Goal: Task Accomplishment & Management: Complete application form

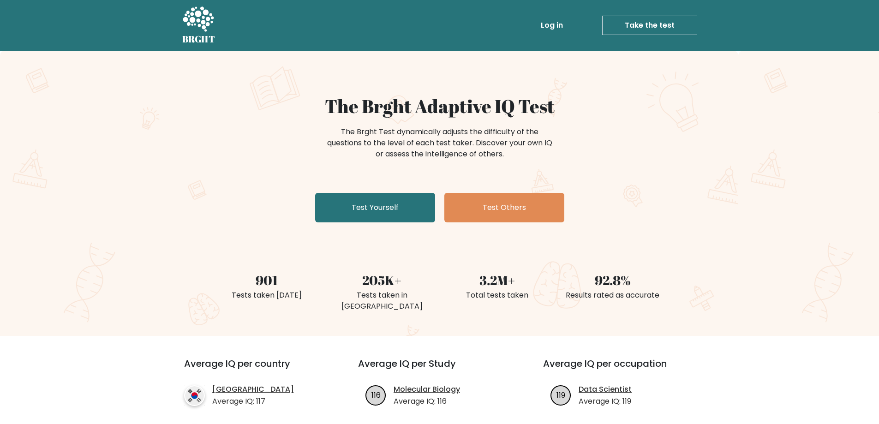
click at [651, 26] on link "Take the test" at bounding box center [649, 25] width 95 height 19
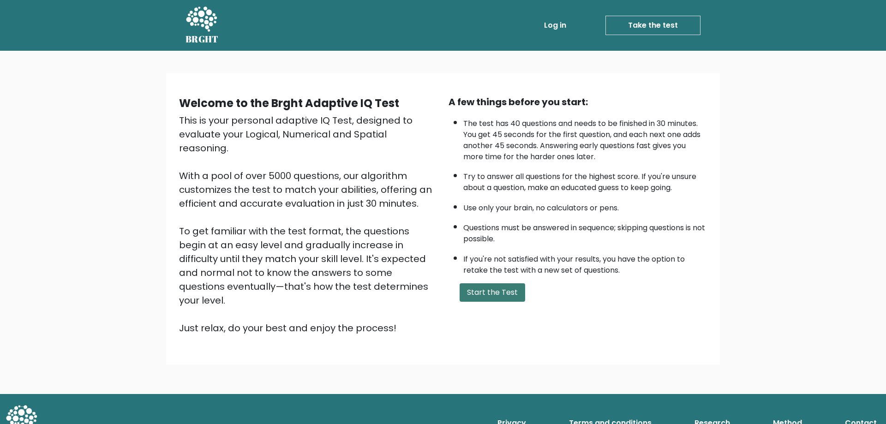
click at [490, 286] on button "Start the Test" at bounding box center [491, 292] width 65 height 18
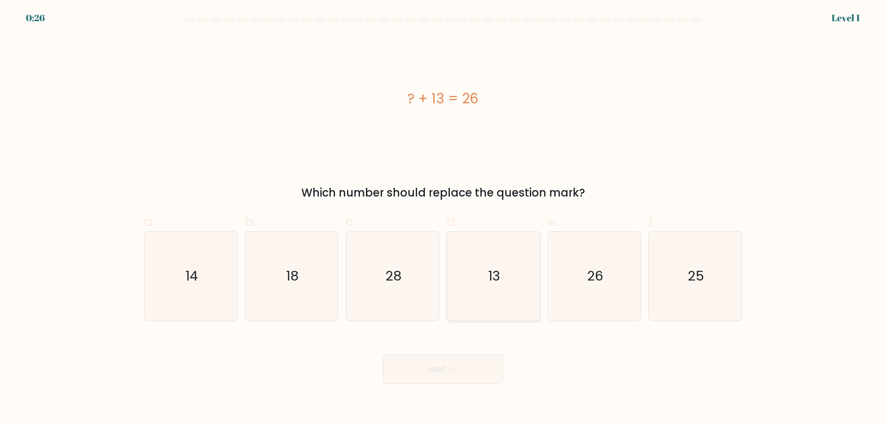
click at [487, 280] on icon "13" at bounding box center [493, 276] width 89 height 89
click at [443, 218] on input "d. 13" at bounding box center [443, 215] width 0 height 6
radio input "true"
click at [468, 370] on button "Next" at bounding box center [443, 369] width 120 height 30
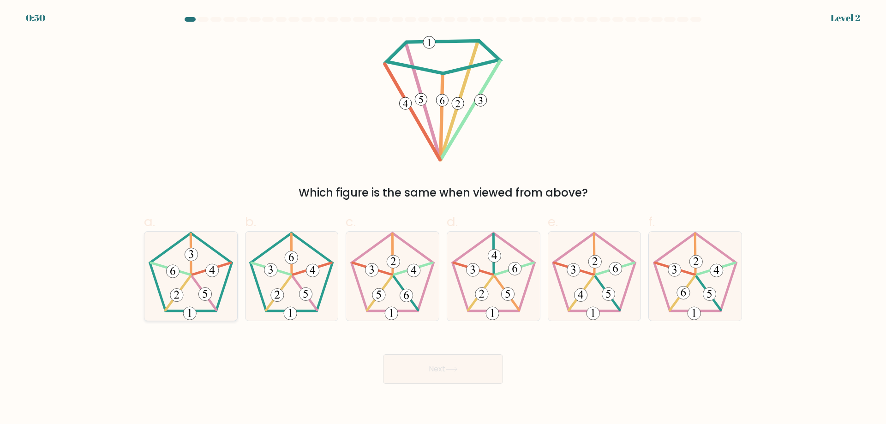
click at [190, 311] on icon at bounding box center [189, 313] width 3 height 8
click at [443, 218] on input "a." at bounding box center [443, 215] width 0 height 6
radio input "true"
click at [435, 368] on button "Next" at bounding box center [443, 369] width 120 height 30
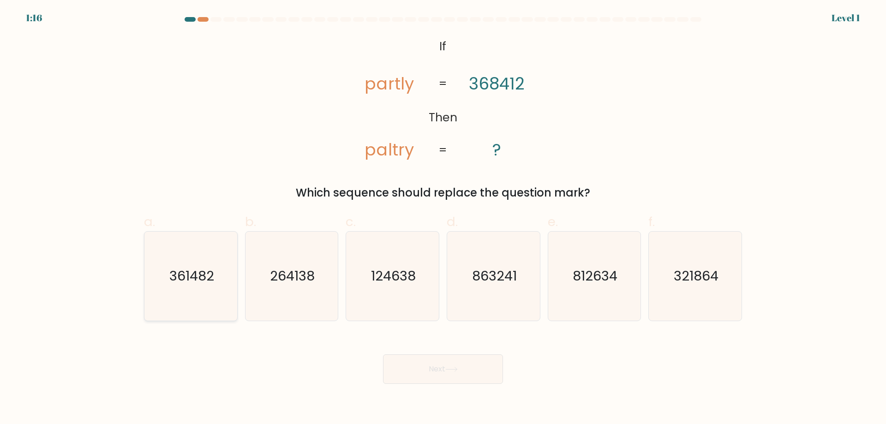
click at [196, 293] on icon "361482" at bounding box center [190, 276] width 89 height 89
click at [443, 218] on input "a. 361482" at bounding box center [443, 215] width 0 height 6
radio input "true"
click at [422, 364] on button "Next" at bounding box center [443, 369] width 120 height 30
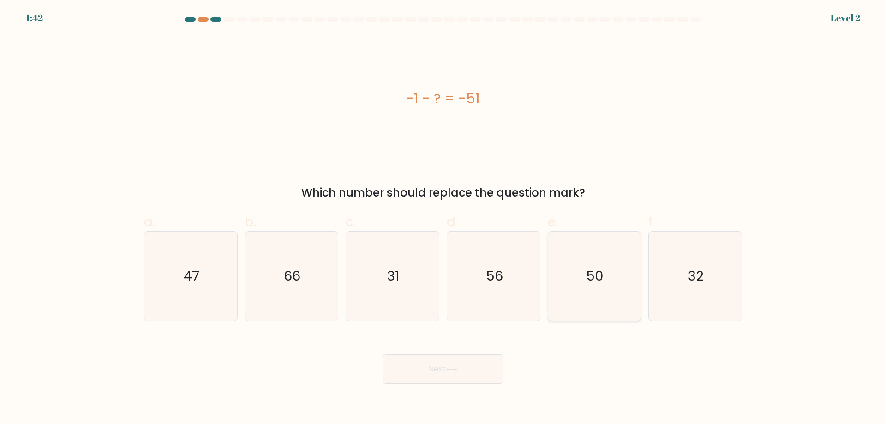
click at [574, 265] on icon "50" at bounding box center [593, 276] width 89 height 89
click at [443, 218] on input "e. 50" at bounding box center [443, 215] width 0 height 6
radio input "true"
click at [446, 371] on button "Next" at bounding box center [443, 369] width 120 height 30
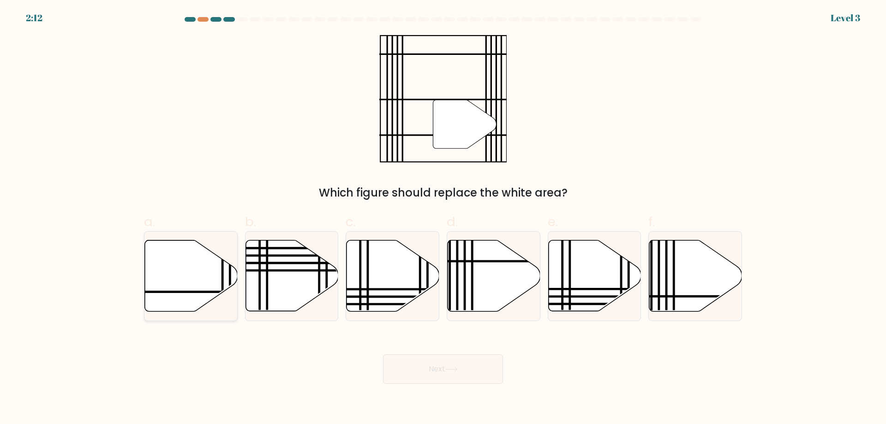
click at [179, 268] on icon at bounding box center [191, 275] width 93 height 71
click at [443, 218] on input "a." at bounding box center [443, 215] width 0 height 6
radio input "true"
click at [465, 367] on button "Next" at bounding box center [443, 369] width 120 height 30
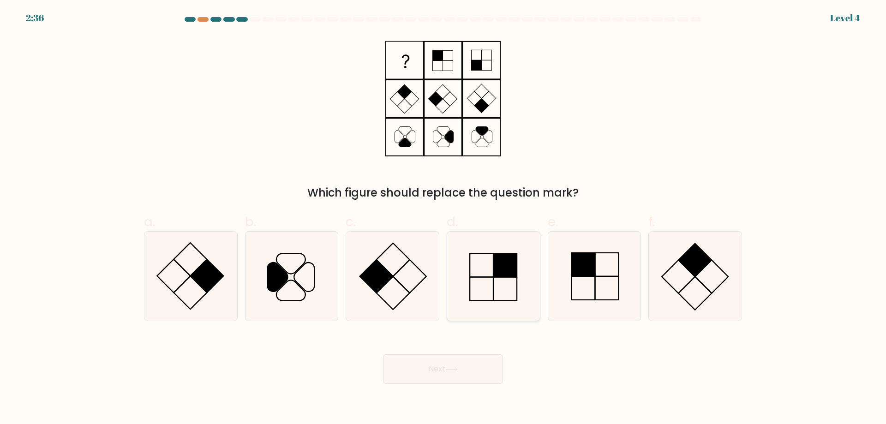
click at [517, 265] on rect at bounding box center [505, 265] width 24 height 24
click at [443, 218] on input "d." at bounding box center [443, 215] width 0 height 6
radio input "true"
click at [450, 368] on icon at bounding box center [451, 369] width 12 height 5
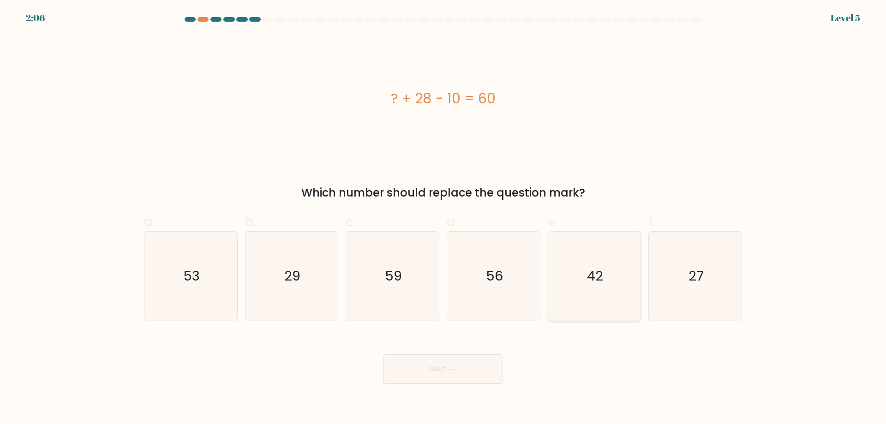
click at [611, 251] on icon "42" at bounding box center [593, 276] width 89 height 89
click at [443, 218] on input "e. 42" at bounding box center [443, 215] width 0 height 6
radio input "true"
click at [436, 374] on button "Next" at bounding box center [443, 369] width 120 height 30
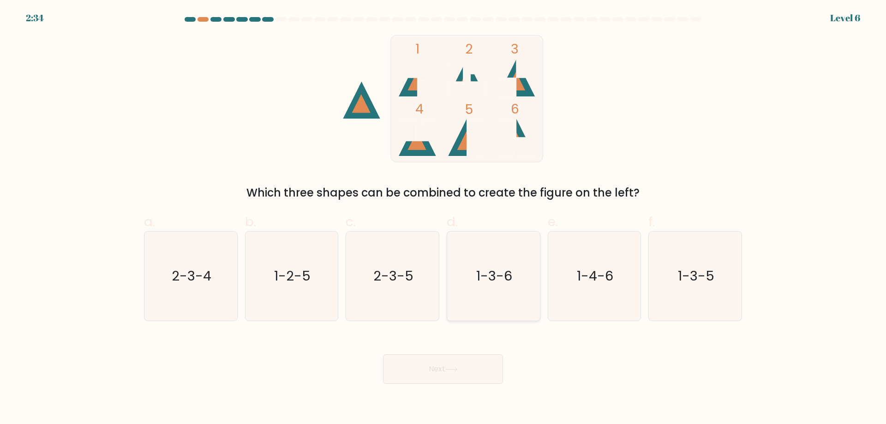
click at [485, 271] on text "1-3-6" at bounding box center [494, 276] width 36 height 18
click at [443, 218] on input "d. 1-3-6" at bounding box center [443, 215] width 0 height 6
radio input "true"
click at [479, 372] on button "Next" at bounding box center [443, 369] width 120 height 30
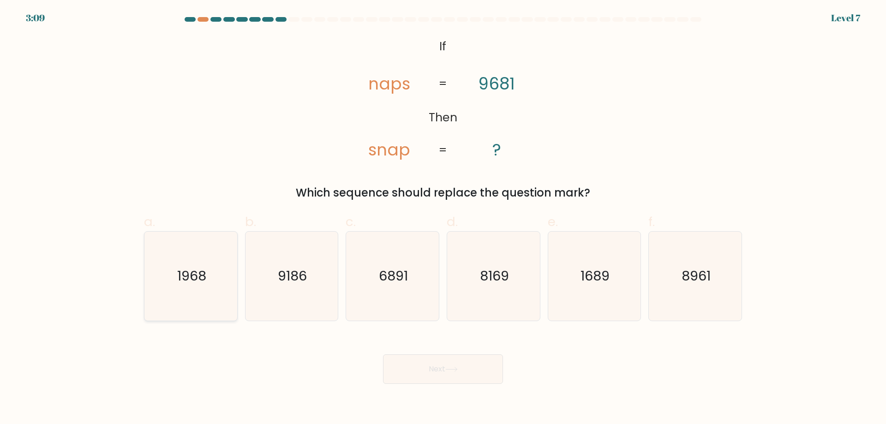
click at [187, 280] on text "1968" at bounding box center [191, 276] width 29 height 18
click at [443, 218] on input "a. 1968" at bounding box center [443, 215] width 0 height 6
radio input "true"
click at [442, 371] on button "Next" at bounding box center [443, 369] width 120 height 30
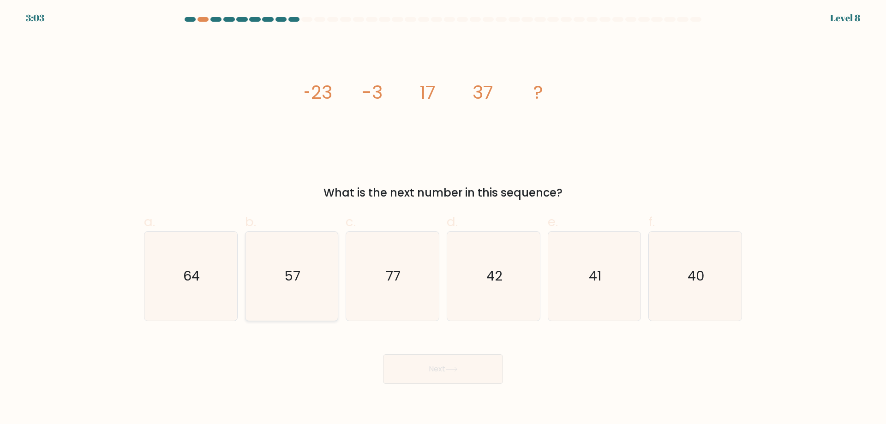
click at [266, 261] on icon "57" at bounding box center [291, 276] width 89 height 89
click at [443, 218] on input "b. 57" at bounding box center [443, 215] width 0 height 6
radio input "true"
click at [446, 366] on button "Next" at bounding box center [443, 369] width 120 height 30
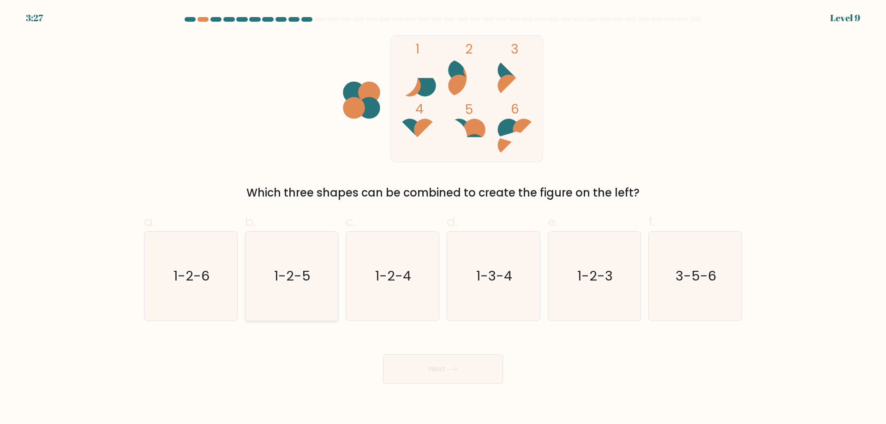
click at [315, 281] on icon "1-2-5" at bounding box center [291, 276] width 89 height 89
click at [443, 218] on input "b. 1-2-5" at bounding box center [443, 215] width 0 height 6
radio input "true"
click at [465, 375] on button "Next" at bounding box center [443, 369] width 120 height 30
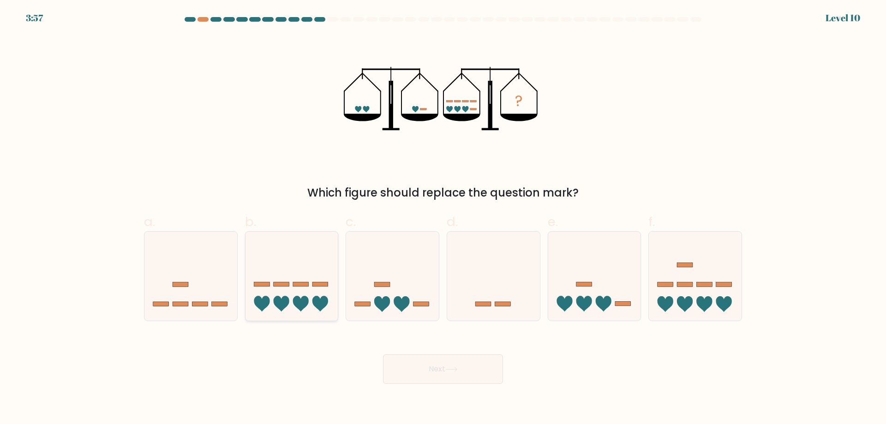
click at [291, 295] on icon at bounding box center [291, 276] width 93 height 77
click at [443, 218] on input "b." at bounding box center [443, 215] width 0 height 6
radio input "true"
click at [450, 366] on button "Next" at bounding box center [443, 369] width 120 height 30
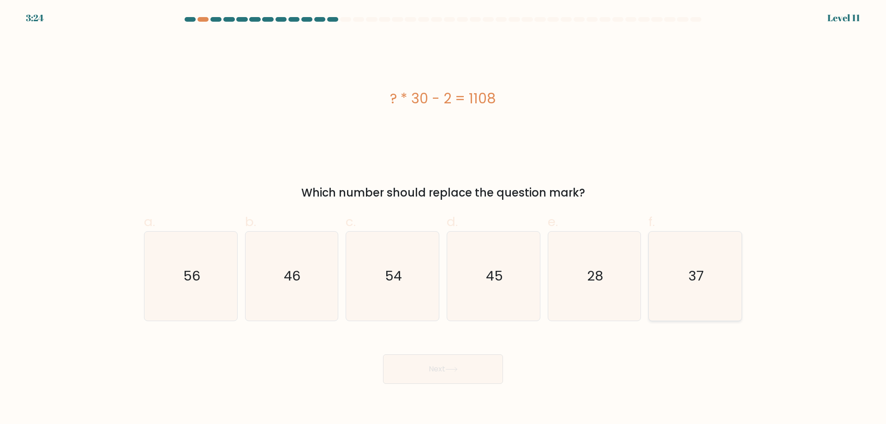
click at [710, 231] on div "37" at bounding box center [695, 276] width 94 height 90
click at [443, 218] on input "f. 37" at bounding box center [443, 215] width 0 height 6
radio input "true"
click at [407, 363] on button "Next" at bounding box center [443, 369] width 120 height 30
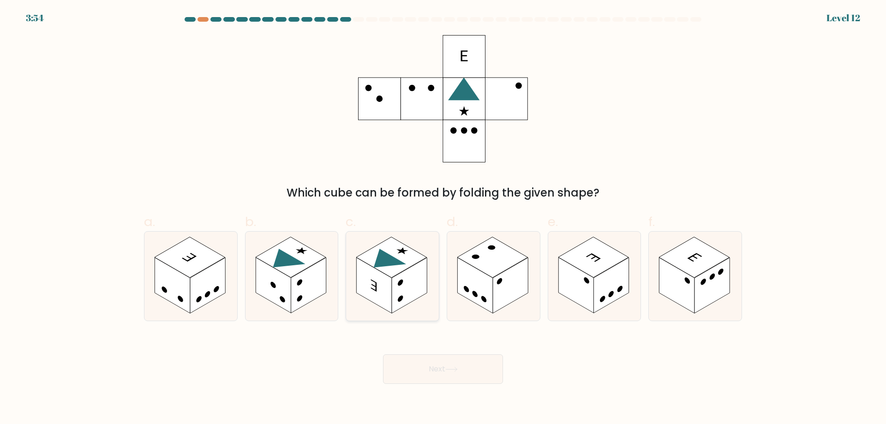
click at [361, 277] on rect at bounding box center [374, 285] width 35 height 56
click at [443, 218] on input "c." at bounding box center [443, 215] width 0 height 6
radio input "true"
click at [472, 363] on button "Next" at bounding box center [443, 369] width 120 height 30
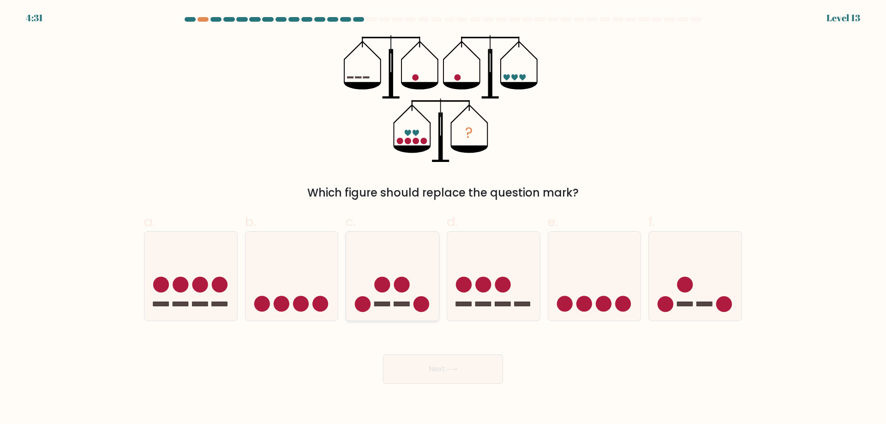
click at [386, 279] on circle at bounding box center [382, 285] width 16 height 16
click at [443, 218] on input "c." at bounding box center [443, 215] width 0 height 6
radio input "true"
click at [426, 357] on button "Next" at bounding box center [443, 369] width 120 height 30
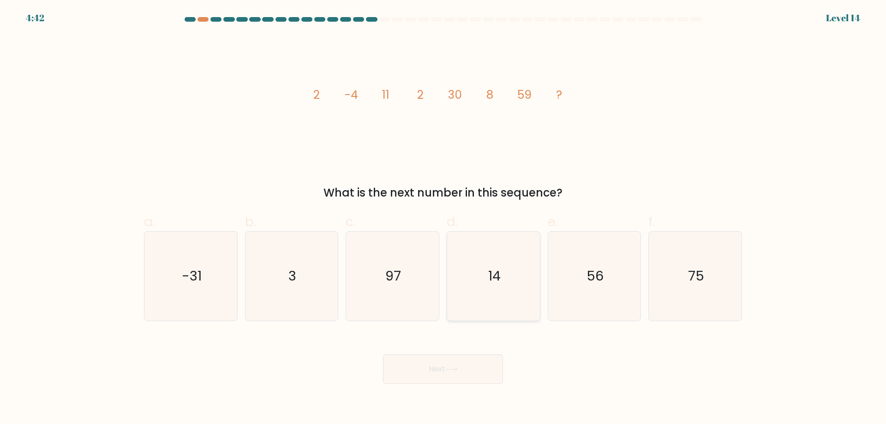
click at [483, 258] on icon "14" at bounding box center [493, 276] width 89 height 89
click at [443, 218] on input "d. 14" at bounding box center [443, 215] width 0 height 6
radio input "true"
click at [450, 364] on button "Next" at bounding box center [443, 369] width 120 height 30
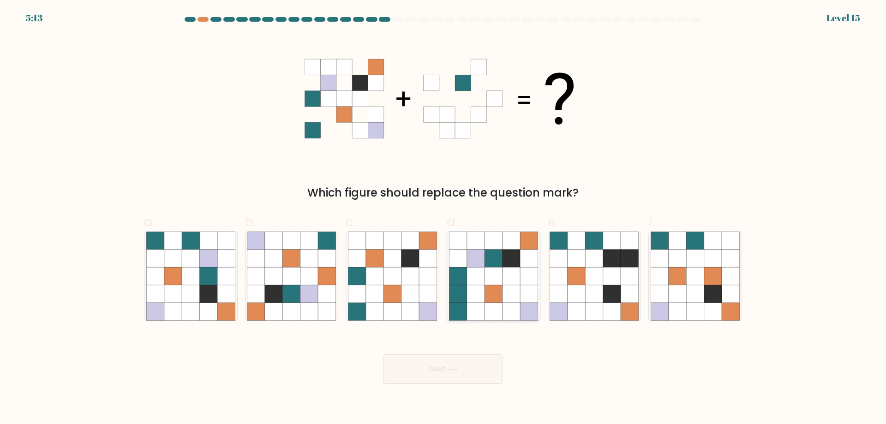
click at [477, 273] on icon at bounding box center [476, 276] width 18 height 18
click at [443, 218] on input "d." at bounding box center [443, 215] width 0 height 6
radio input "true"
click at [457, 371] on icon at bounding box center [451, 369] width 11 height 4
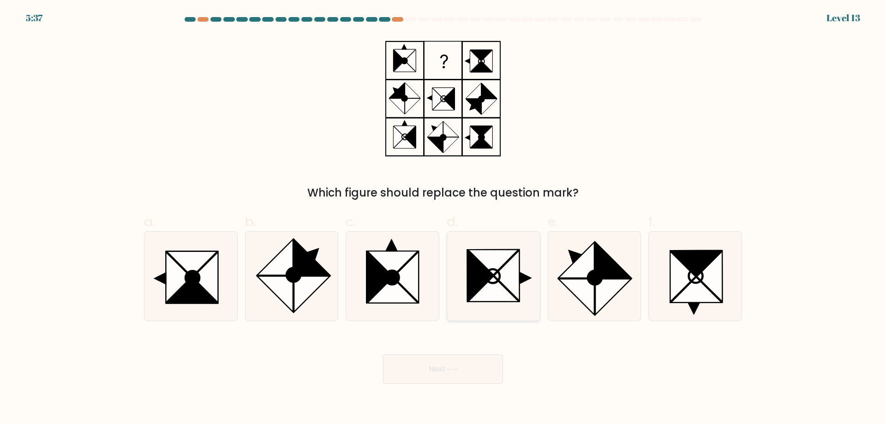
click at [478, 268] on icon at bounding box center [479, 275] width 25 height 50
click at [443, 218] on input "d." at bounding box center [443, 215] width 0 height 6
radio input "true"
click at [472, 369] on button "Next" at bounding box center [443, 369] width 120 height 30
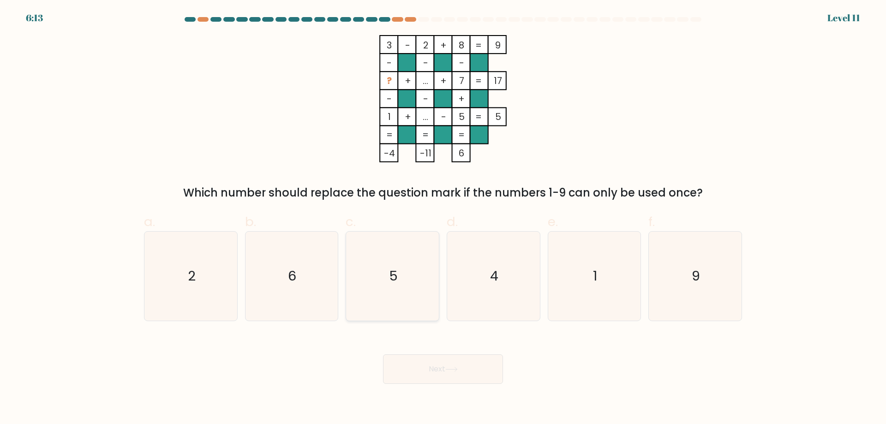
click at [388, 263] on icon "5" at bounding box center [392, 276] width 89 height 89
click at [443, 218] on input "c. 5" at bounding box center [443, 215] width 0 height 6
radio input "true"
click at [456, 367] on icon at bounding box center [451, 369] width 12 height 5
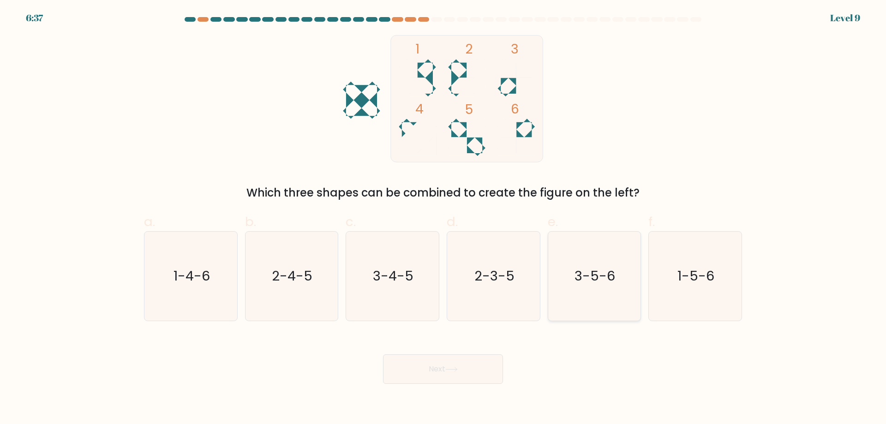
click at [596, 289] on icon "3-5-6" at bounding box center [593, 276] width 89 height 89
click at [443, 218] on input "e. 3-5-6" at bounding box center [443, 215] width 0 height 6
radio input "true"
click at [462, 374] on button "Next" at bounding box center [443, 369] width 120 height 30
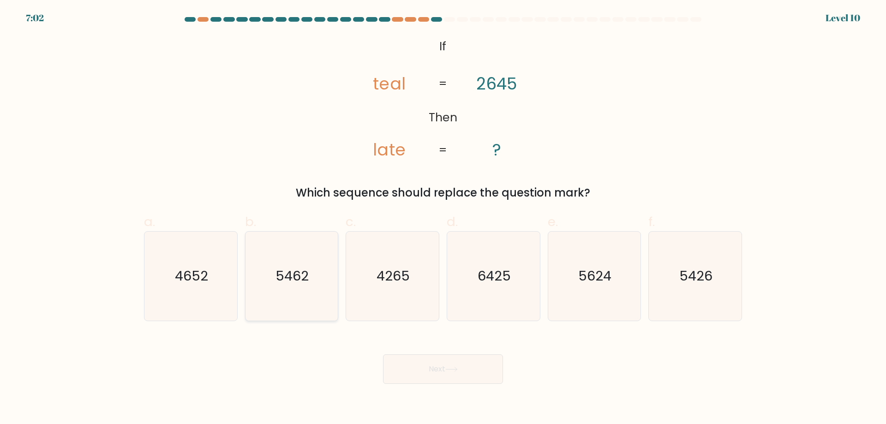
click at [303, 282] on text "5462" at bounding box center [292, 276] width 33 height 18
click at [443, 218] on input "b. 5462" at bounding box center [443, 215] width 0 height 6
radio input "true"
click at [455, 372] on icon at bounding box center [451, 369] width 12 height 5
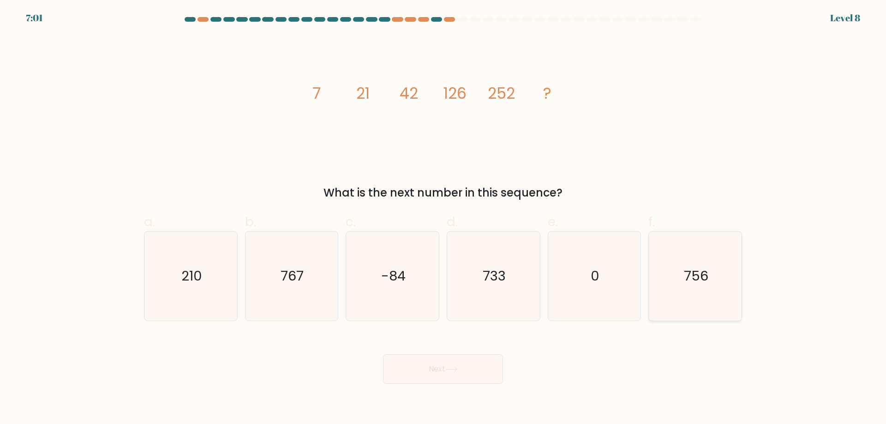
click at [737, 301] on icon "756" at bounding box center [694, 276] width 89 height 89
click at [443, 218] on input "f. 756" at bounding box center [443, 215] width 0 height 6
radio input "true"
click at [434, 365] on button "Next" at bounding box center [443, 369] width 120 height 30
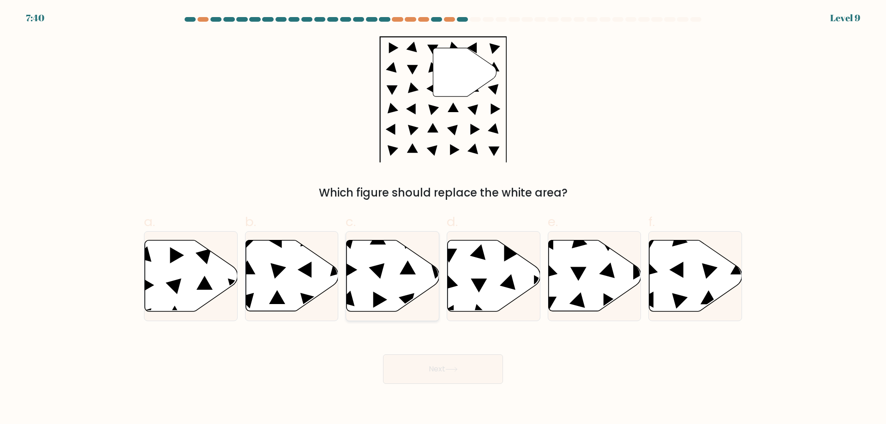
click at [357, 249] on icon at bounding box center [392, 275] width 93 height 71
click at [443, 218] on input "c." at bounding box center [443, 215] width 0 height 6
radio input "true"
click at [715, 273] on icon at bounding box center [695, 275] width 93 height 71
click at [443, 218] on input "f." at bounding box center [443, 215] width 0 height 6
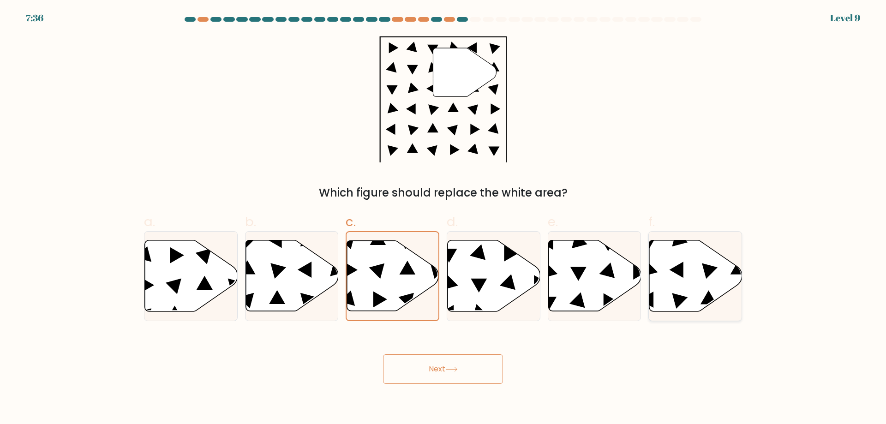
radio input "true"
click at [452, 368] on icon at bounding box center [451, 369] width 12 height 5
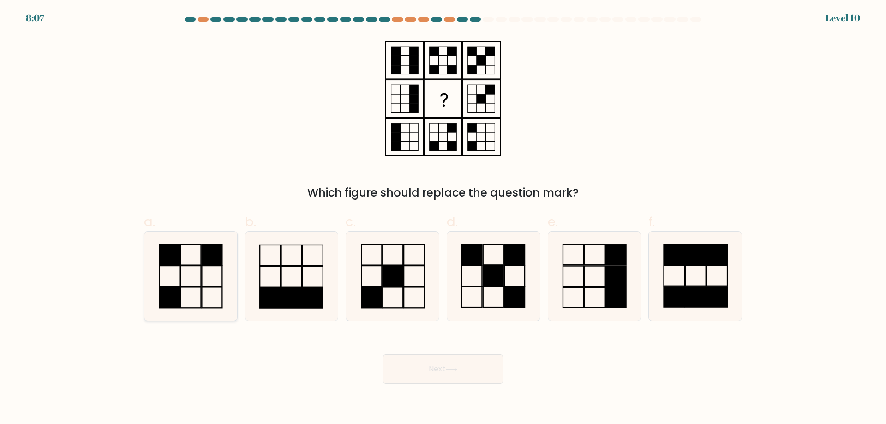
click at [212, 291] on icon at bounding box center [190, 276] width 89 height 89
click at [443, 218] on input "a." at bounding box center [443, 215] width 0 height 6
radio input "true"
click at [446, 363] on button "Next" at bounding box center [443, 369] width 120 height 30
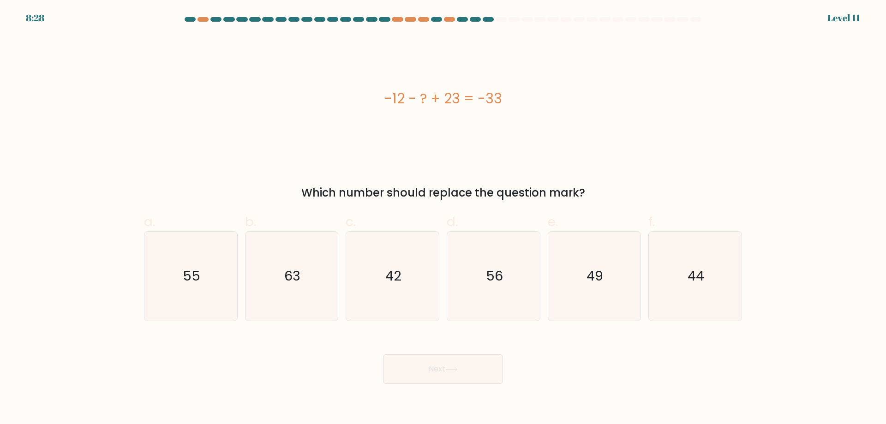
drag, startPoint x: 387, startPoint y: 101, endPoint x: 509, endPoint y: 105, distance: 121.8
click at [509, 105] on div "-12 - ? + 23 = -33" at bounding box center [443, 98] width 598 height 21
copy div "-12 - ? + 23 = -33"
click at [326, 275] on icon "63" at bounding box center [291, 276] width 89 height 89
click at [443, 218] on input "b. 63" at bounding box center [443, 215] width 0 height 6
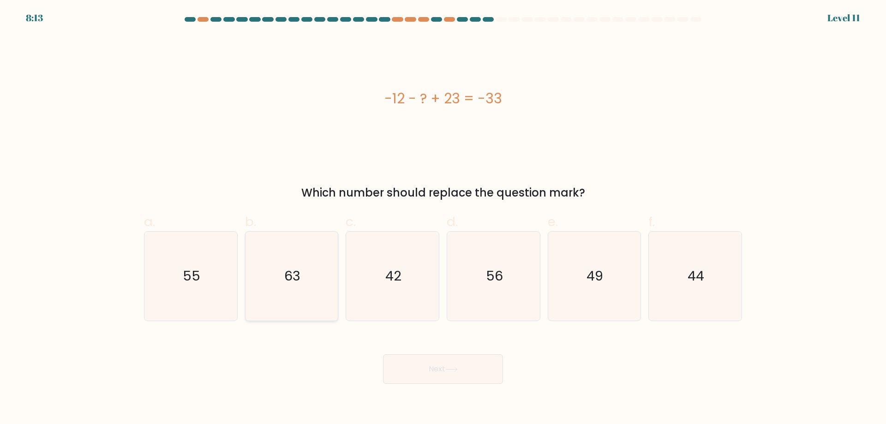
radio input "true"
click at [468, 368] on button "Next" at bounding box center [443, 369] width 120 height 30
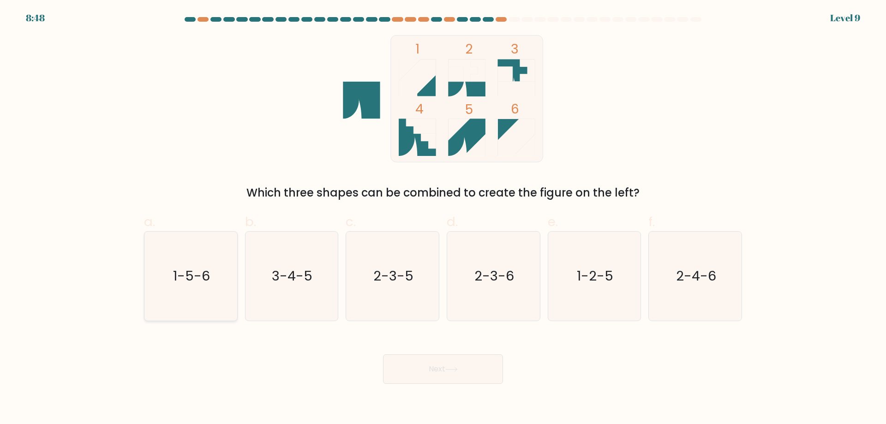
click at [220, 287] on icon "1-5-6" at bounding box center [190, 276] width 89 height 89
click at [443, 218] on input "a. 1-5-6" at bounding box center [443, 215] width 0 height 6
radio input "true"
click at [440, 371] on button "Next" at bounding box center [443, 369] width 120 height 30
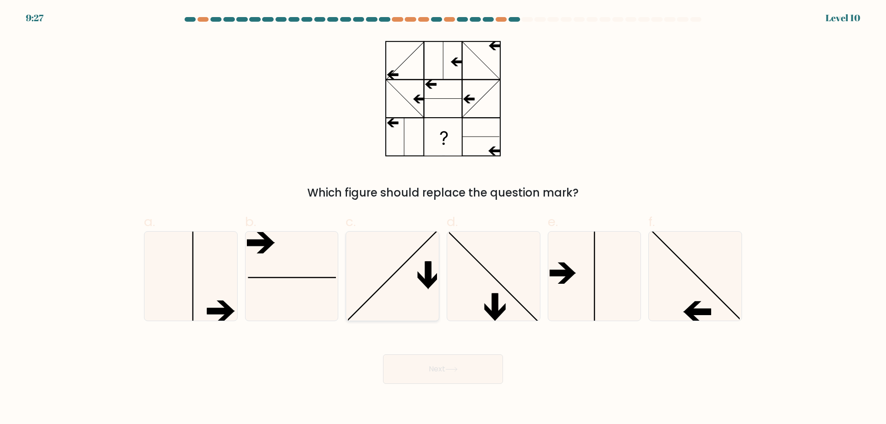
click at [394, 257] on icon at bounding box center [392, 276] width 89 height 89
click at [443, 218] on input "c." at bounding box center [443, 215] width 0 height 6
radio input "true"
click at [434, 359] on button "Next" at bounding box center [443, 369] width 120 height 30
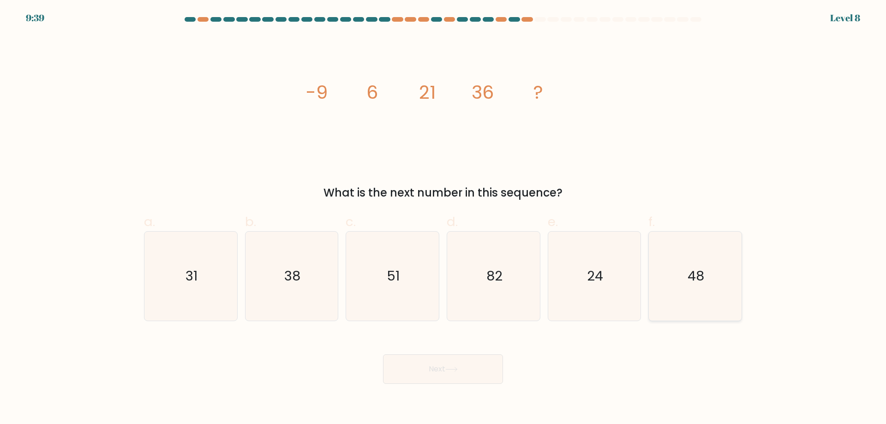
click at [707, 267] on icon "48" at bounding box center [694, 276] width 89 height 89
click at [443, 218] on input "f. 48" at bounding box center [443, 215] width 0 height 6
radio input "true"
click at [464, 366] on button "Next" at bounding box center [443, 369] width 120 height 30
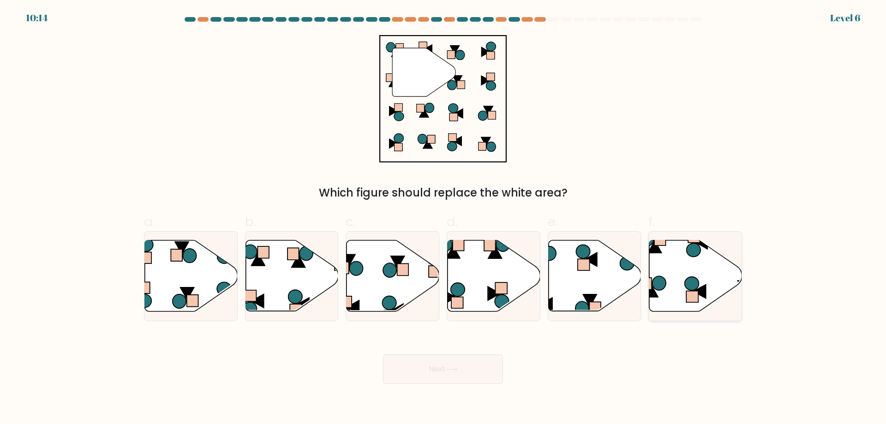
click at [658, 270] on icon at bounding box center [695, 275] width 93 height 71
click at [443, 218] on input "f." at bounding box center [443, 215] width 0 height 6
radio input "true"
click at [472, 382] on button "Next" at bounding box center [443, 369] width 120 height 30
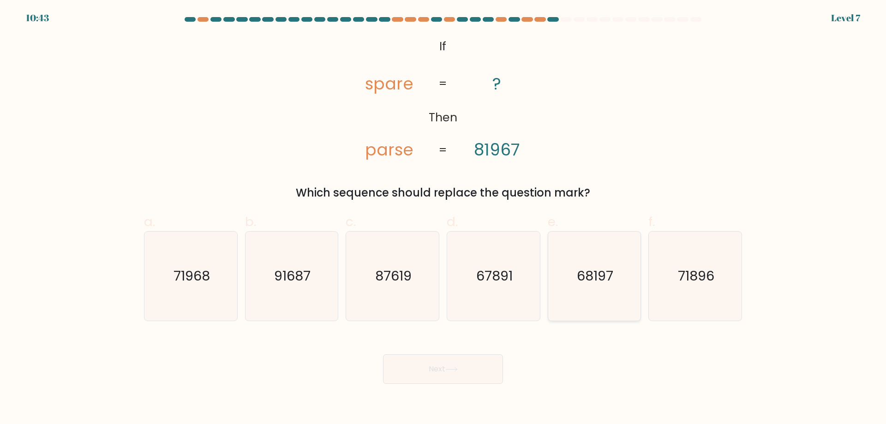
click at [588, 279] on text "68197" at bounding box center [595, 276] width 36 height 18
click at [443, 218] on input "e. 68197" at bounding box center [443, 215] width 0 height 6
radio input "true"
click at [452, 373] on button "Next" at bounding box center [443, 369] width 120 height 30
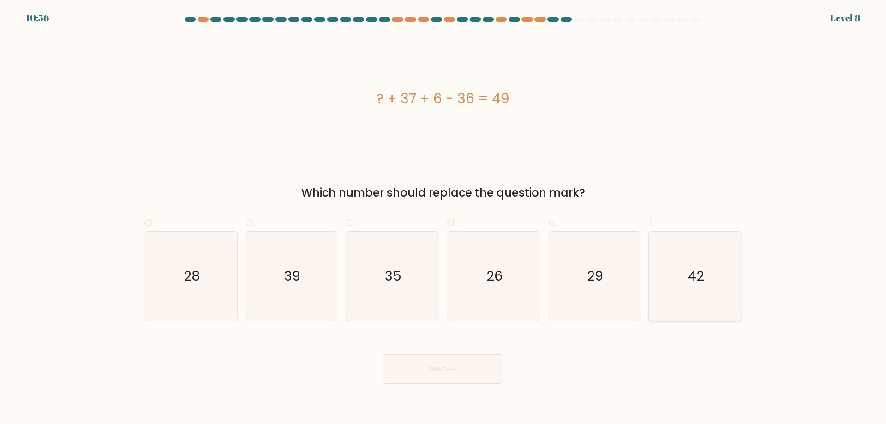
click at [678, 256] on icon "42" at bounding box center [694, 276] width 89 height 89
click at [443, 218] on input "f. 42" at bounding box center [443, 215] width 0 height 6
radio input "true"
click at [425, 375] on button "Next" at bounding box center [443, 369] width 120 height 30
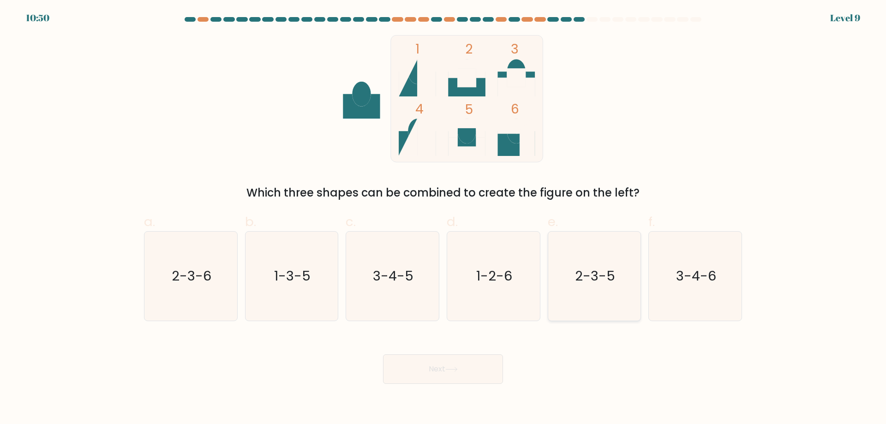
click at [558, 249] on icon "2-3-5" at bounding box center [593, 276] width 89 height 89
click at [443, 218] on input "e. 2-3-5" at bounding box center [443, 215] width 0 height 6
radio input "true"
click at [446, 367] on button "Next" at bounding box center [443, 369] width 120 height 30
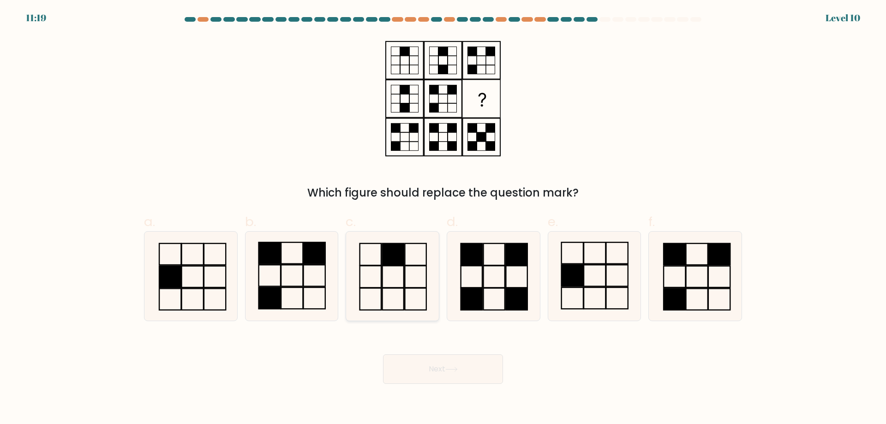
click at [380, 261] on icon at bounding box center [392, 276] width 89 height 89
click at [443, 218] on input "c." at bounding box center [443, 215] width 0 height 6
radio input "true"
click at [431, 368] on button "Next" at bounding box center [443, 369] width 120 height 30
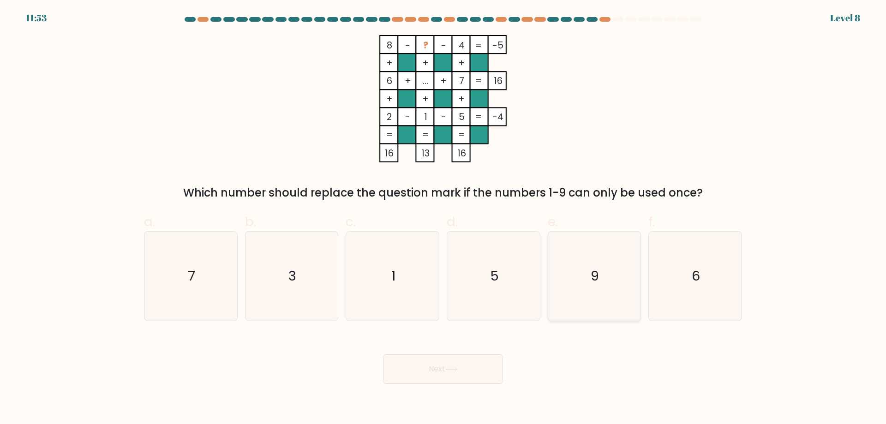
click at [553, 260] on icon "9" at bounding box center [593, 276] width 89 height 89
click at [443, 218] on input "e. 9" at bounding box center [443, 215] width 0 height 6
radio input "true"
click at [454, 364] on button "Next" at bounding box center [443, 369] width 120 height 30
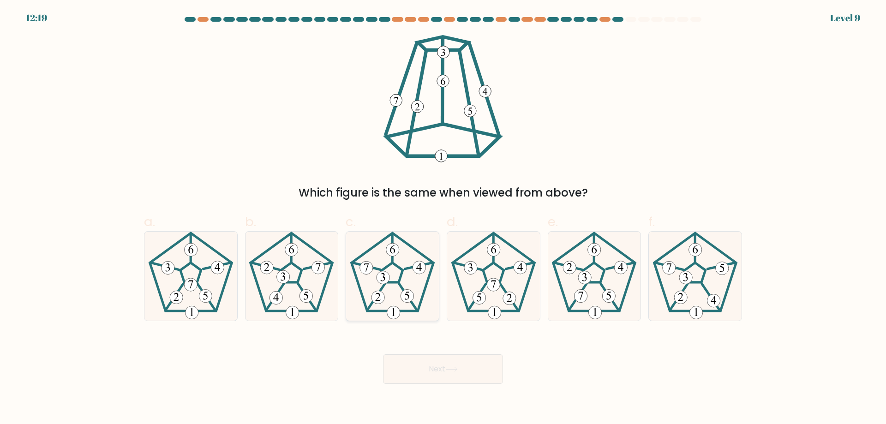
click at [407, 277] on icon at bounding box center [392, 276] width 89 height 89
click at [443, 218] on input "c." at bounding box center [443, 215] width 0 height 6
radio input "true"
click at [448, 369] on icon at bounding box center [451, 369] width 11 height 4
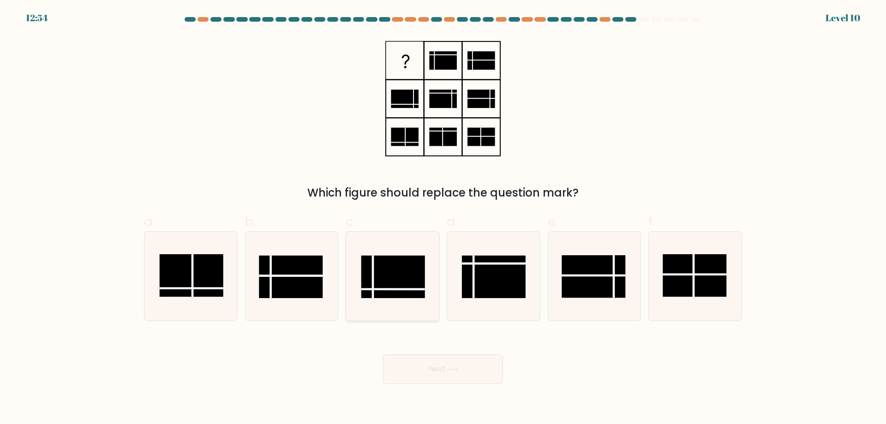
click at [389, 249] on icon at bounding box center [392, 276] width 89 height 89
click at [443, 218] on input "c." at bounding box center [443, 215] width 0 height 6
radio input "true"
click at [422, 354] on div "Next" at bounding box center [442, 358] width 609 height 52
click at [458, 374] on button "Next" at bounding box center [443, 369] width 120 height 30
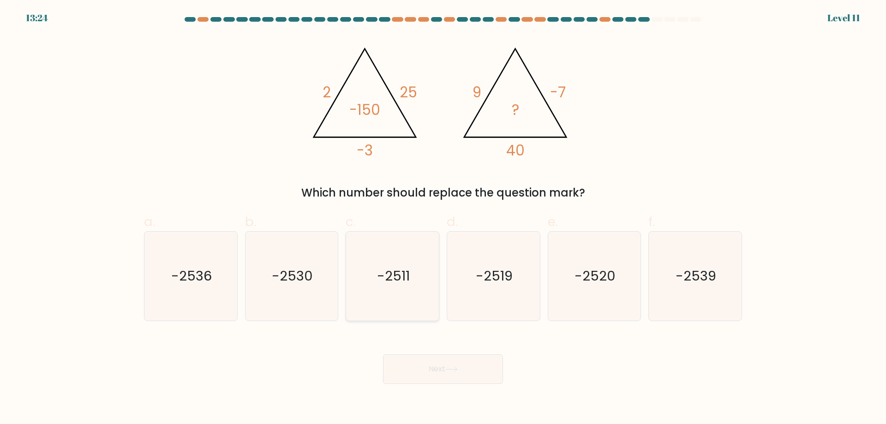
click at [416, 244] on icon "-2511" at bounding box center [392, 276] width 89 height 89
click at [443, 218] on input "c. -2511" at bounding box center [443, 215] width 0 height 6
radio input "true"
click at [437, 361] on button "Next" at bounding box center [443, 369] width 120 height 30
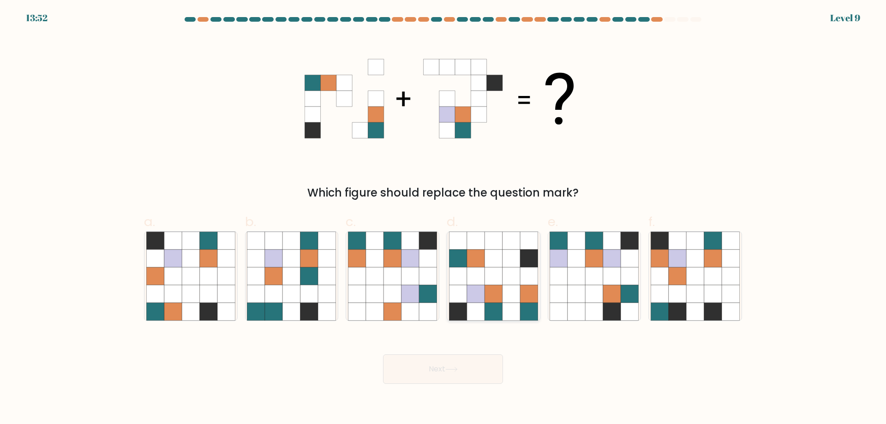
click at [491, 258] on icon at bounding box center [493, 259] width 18 height 18
click at [443, 218] on input "d." at bounding box center [443, 215] width 0 height 6
radio input "true"
click at [460, 362] on button "Next" at bounding box center [443, 369] width 120 height 30
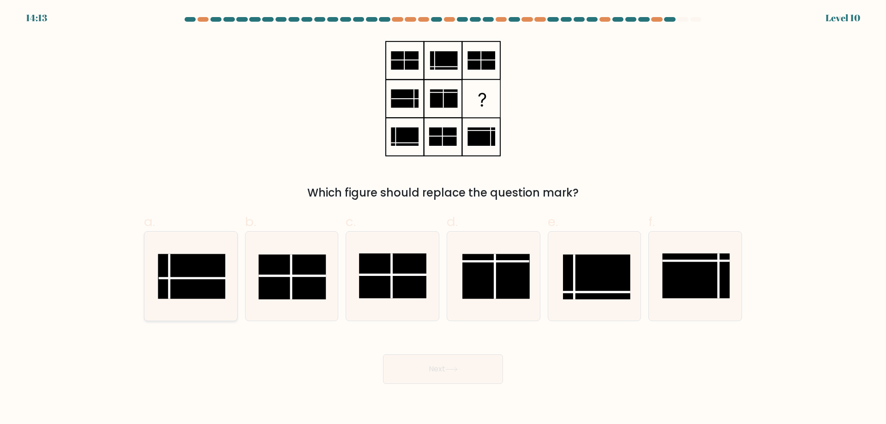
click at [196, 278] on line at bounding box center [192, 278] width 67 height 0
click at [443, 218] on input "a." at bounding box center [443, 215] width 0 height 6
radio input "true"
click at [453, 373] on button "Next" at bounding box center [443, 369] width 120 height 30
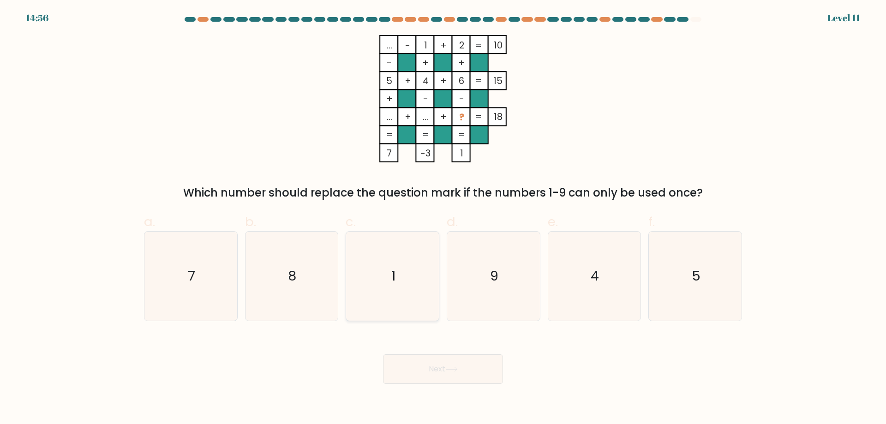
click at [382, 296] on icon "1" at bounding box center [392, 276] width 89 height 89
click at [443, 218] on input "c. 1" at bounding box center [443, 215] width 0 height 6
radio input "true"
drag, startPoint x: 433, startPoint y: 358, endPoint x: 446, endPoint y: 370, distance: 18.0
click at [435, 361] on button "Next" at bounding box center [443, 369] width 120 height 30
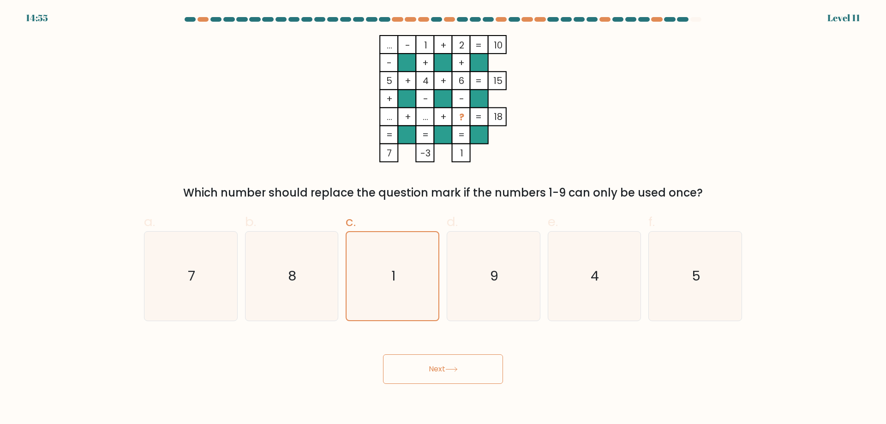
click at [447, 371] on button "Next" at bounding box center [443, 369] width 120 height 30
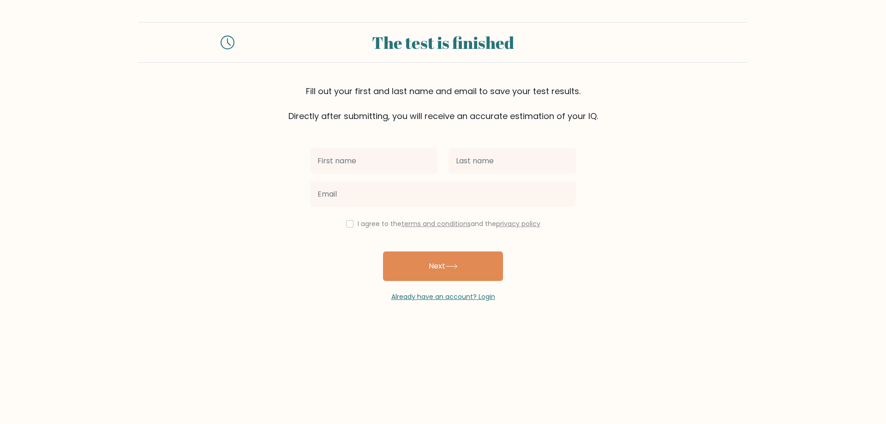
click at [374, 162] on input "text" at bounding box center [373, 161] width 127 height 26
type input "Chesca"
type input "Macatangga"
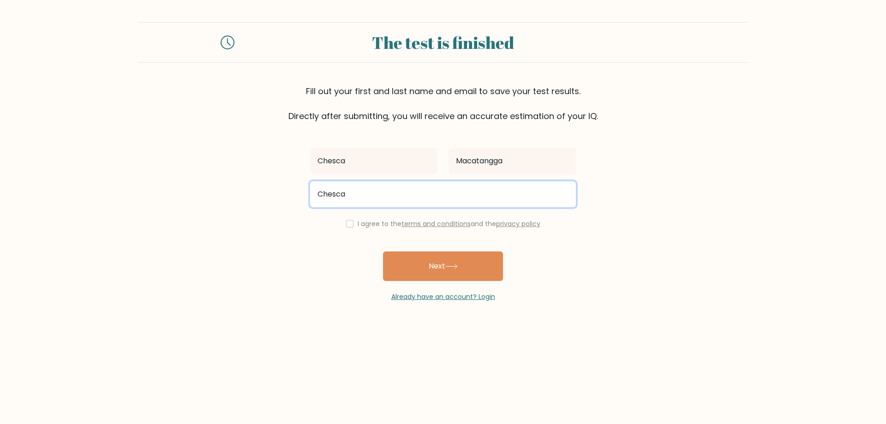
type input "chescamacatangga2@gmail.com"
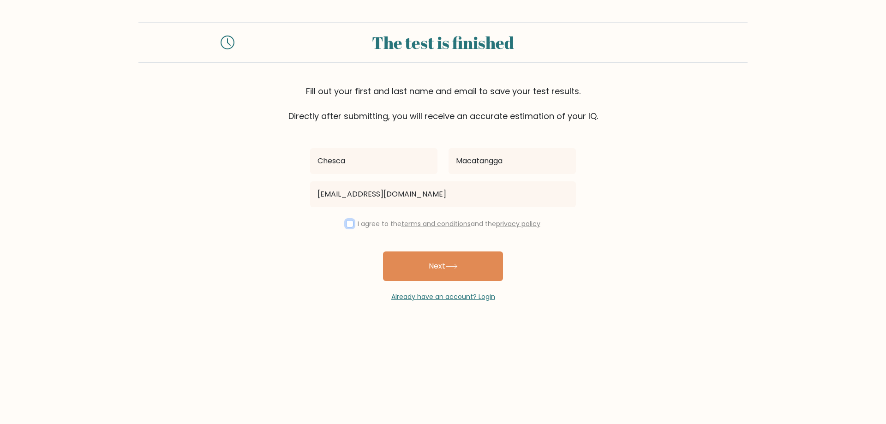
click at [346, 223] on input "checkbox" at bounding box center [349, 223] width 7 height 7
checkbox input "true"
click at [446, 268] on button "Next" at bounding box center [443, 266] width 120 height 30
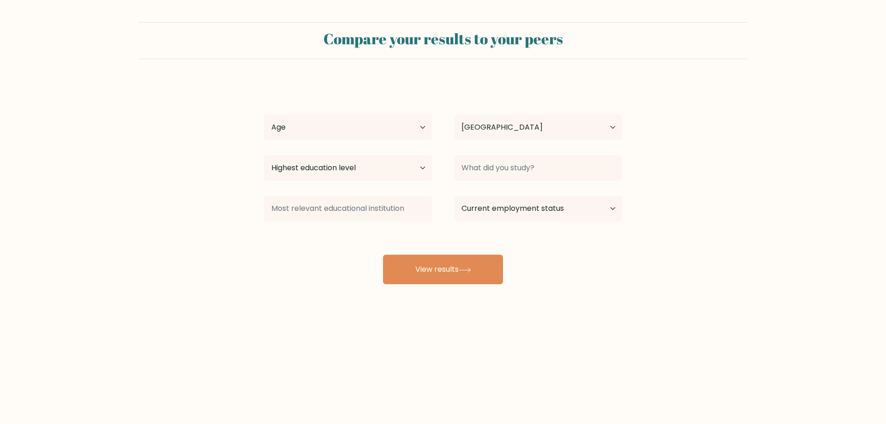
select select "PH"
click at [357, 128] on select "Age Under [DEMOGRAPHIC_DATA] [DEMOGRAPHIC_DATA] [DEMOGRAPHIC_DATA] [DEMOGRAPHIC…" at bounding box center [348, 127] width 168 height 26
click at [264, 114] on select "Age Under [DEMOGRAPHIC_DATA] [DEMOGRAPHIC_DATA] [DEMOGRAPHIC_DATA] [DEMOGRAPHIC…" at bounding box center [348, 127] width 168 height 26
click at [381, 122] on select "Age Under [DEMOGRAPHIC_DATA] [DEMOGRAPHIC_DATA] [DEMOGRAPHIC_DATA] [DEMOGRAPHIC…" at bounding box center [348, 127] width 168 height 26
select select "18_24"
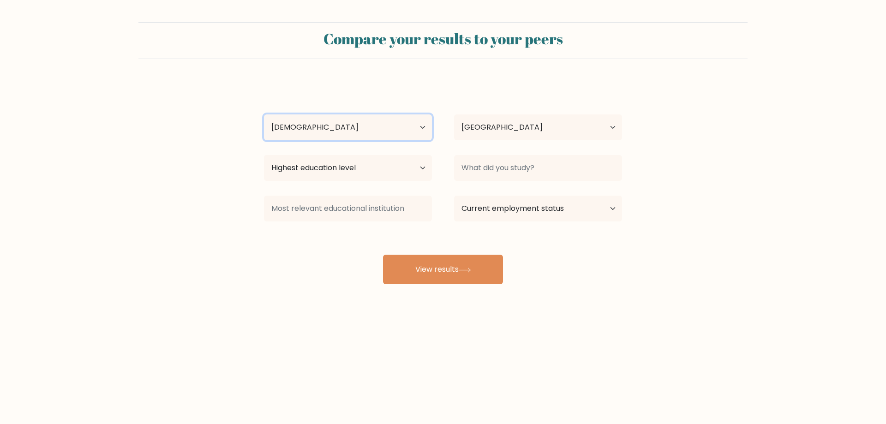
click at [264, 114] on select "Age Under [DEMOGRAPHIC_DATA] [DEMOGRAPHIC_DATA] [DEMOGRAPHIC_DATA] [DEMOGRAPHIC…" at bounding box center [348, 127] width 168 height 26
click at [411, 163] on select "Highest education level No schooling Primary Lower Secondary Upper Secondary Oc…" at bounding box center [348, 168] width 168 height 26
select select "bachelors_degree"
click at [264, 155] on select "Highest education level No schooling Primary Lower Secondary Upper Secondary Oc…" at bounding box center [348, 168] width 168 height 26
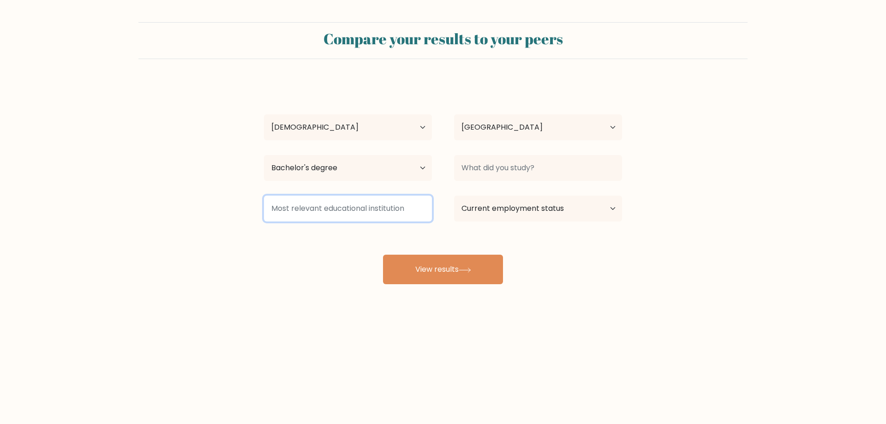
click at [366, 204] on input at bounding box center [348, 209] width 168 height 26
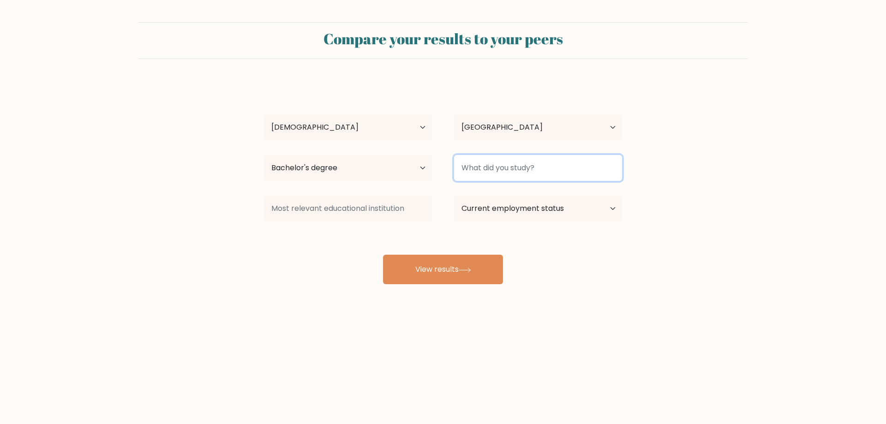
click at [555, 159] on input at bounding box center [538, 168] width 168 height 26
click at [507, 165] on input at bounding box center [538, 168] width 168 height 26
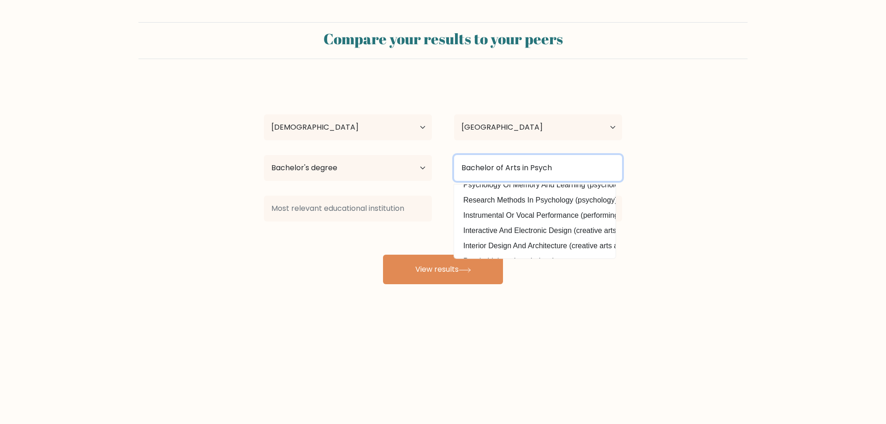
scroll to position [90, 0]
click at [582, 164] on input "Bachelor of Arts in Psychology" at bounding box center [538, 168] width 168 height 26
type input "Bachelor of Arts in Psychology"
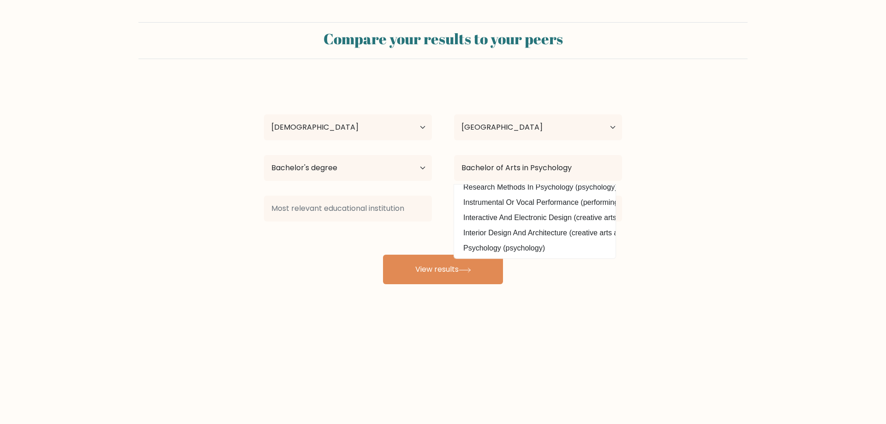
click at [668, 211] on form "Compare your results to your peers Chesca Macatangga Age Under [DEMOGRAPHIC_DAT…" at bounding box center [443, 153] width 886 height 262
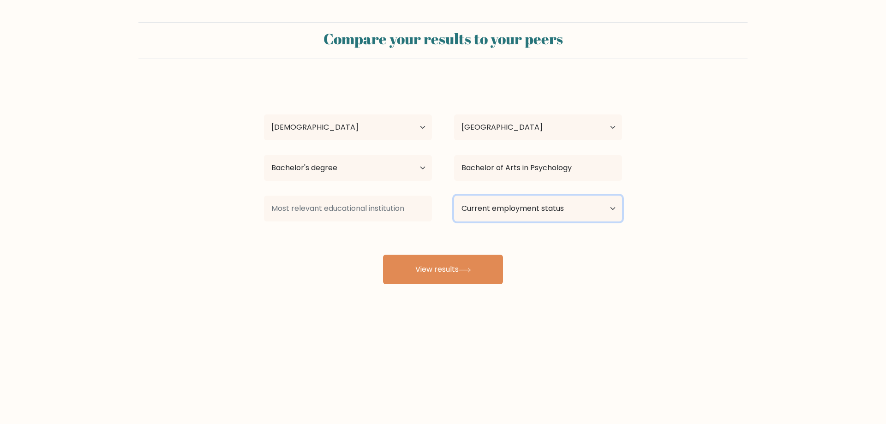
click at [571, 208] on select "Current employment status Employed Student Retired Other / prefer not to answer" at bounding box center [538, 209] width 168 height 26
select select "other"
click at [454, 196] on select "Current employment status Employed Student Retired Other / prefer not to answer" at bounding box center [538, 209] width 168 height 26
click at [447, 266] on button "View results" at bounding box center [443, 270] width 120 height 30
click at [365, 212] on input at bounding box center [348, 209] width 168 height 26
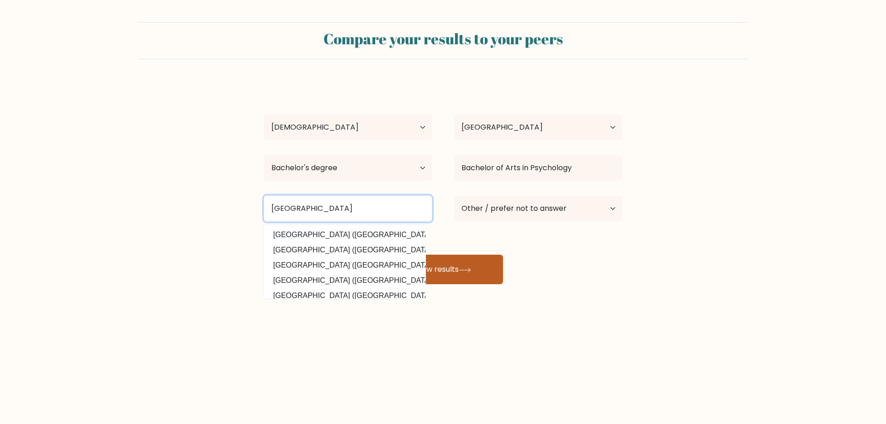
type input "[GEOGRAPHIC_DATA]"
click at [473, 275] on button "View results" at bounding box center [443, 270] width 120 height 30
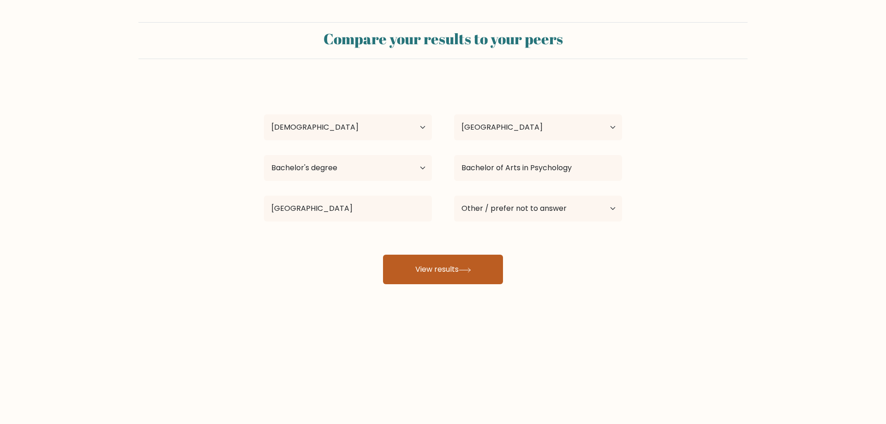
click at [446, 263] on button "View results" at bounding box center [443, 270] width 120 height 30
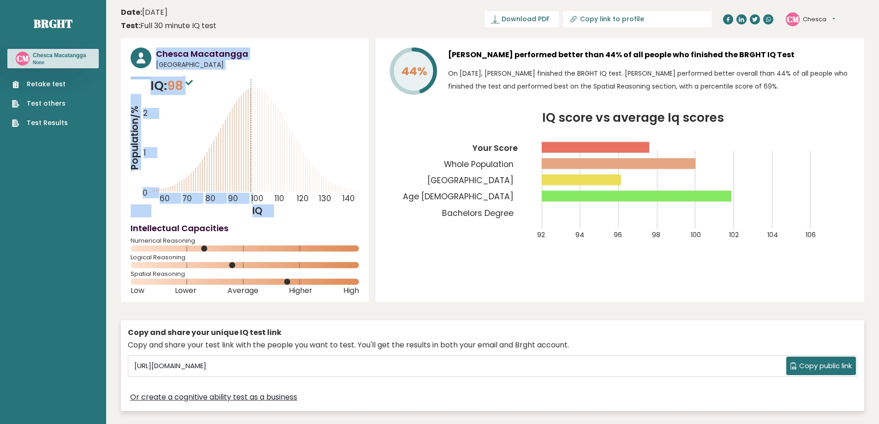
drag, startPoint x: 121, startPoint y: 40, endPoint x: 255, endPoint y: 200, distance: 208.3
click at [255, 200] on div "Chesca Macatangga [GEOGRAPHIC_DATA] IQ: 98 Population/% IQ 0 1 2 60 70 80 90 10…" at bounding box center [245, 169] width 248 height 263
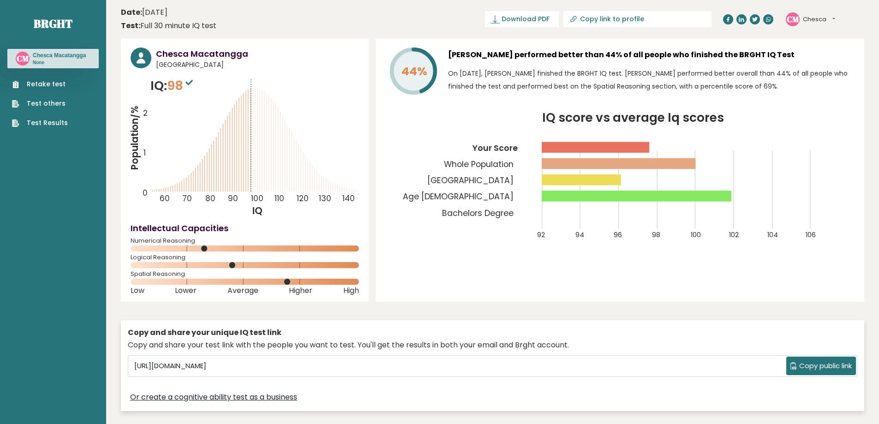
click at [549, 20] on span "Download PDF" at bounding box center [525, 19] width 48 height 10
